Goal: Transaction & Acquisition: Download file/media

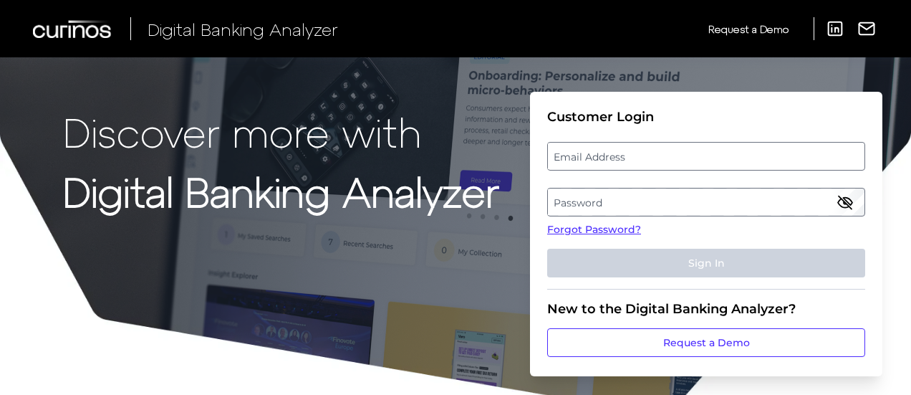
drag, startPoint x: 566, startPoint y: 153, endPoint x: 567, endPoint y: 165, distance: 13.0
click at [566, 153] on label "Email Address" at bounding box center [706, 156] width 316 height 26
click at [566, 153] on input "email" at bounding box center [706, 156] width 318 height 29
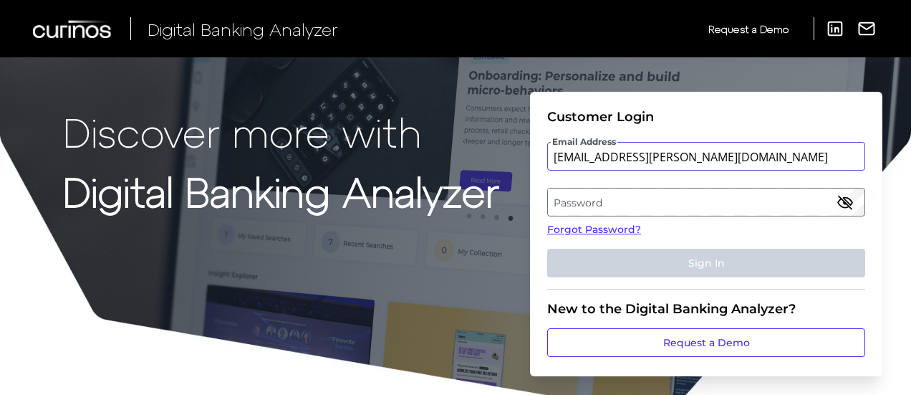
type input "[EMAIL_ADDRESS][PERSON_NAME][DOMAIN_NAME]"
click at [590, 201] on label "Password" at bounding box center [706, 202] width 316 height 26
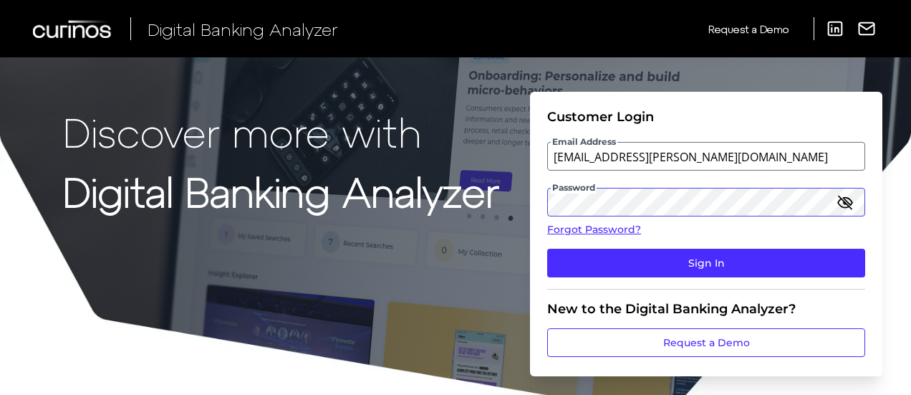
click at [547, 248] on button "Sign In" at bounding box center [706, 262] width 318 height 29
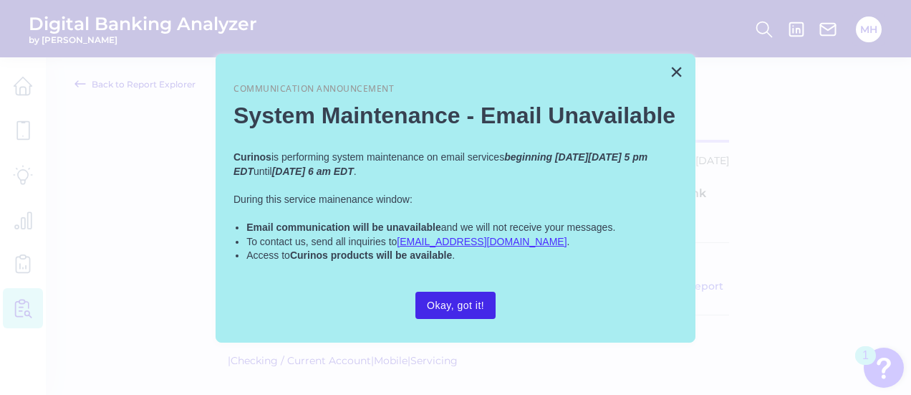
click at [453, 306] on button "Okay, got it!" at bounding box center [455, 304] width 80 height 27
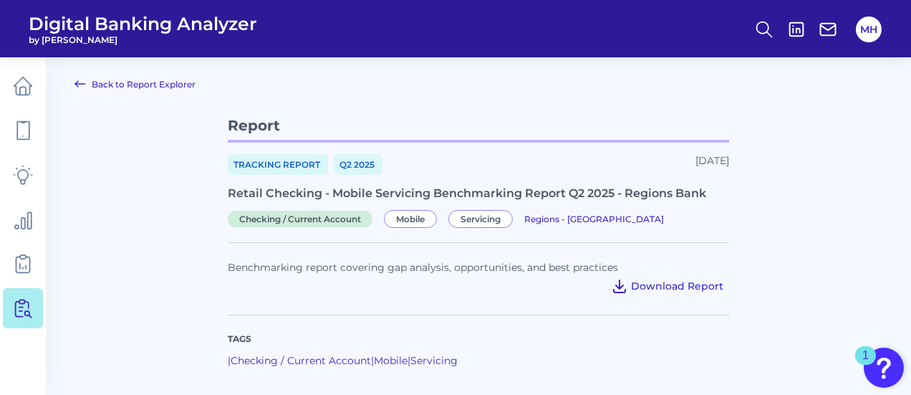
click at [653, 286] on span "Download Report" at bounding box center [677, 285] width 92 height 13
